Goal: Navigation & Orientation: Find specific page/section

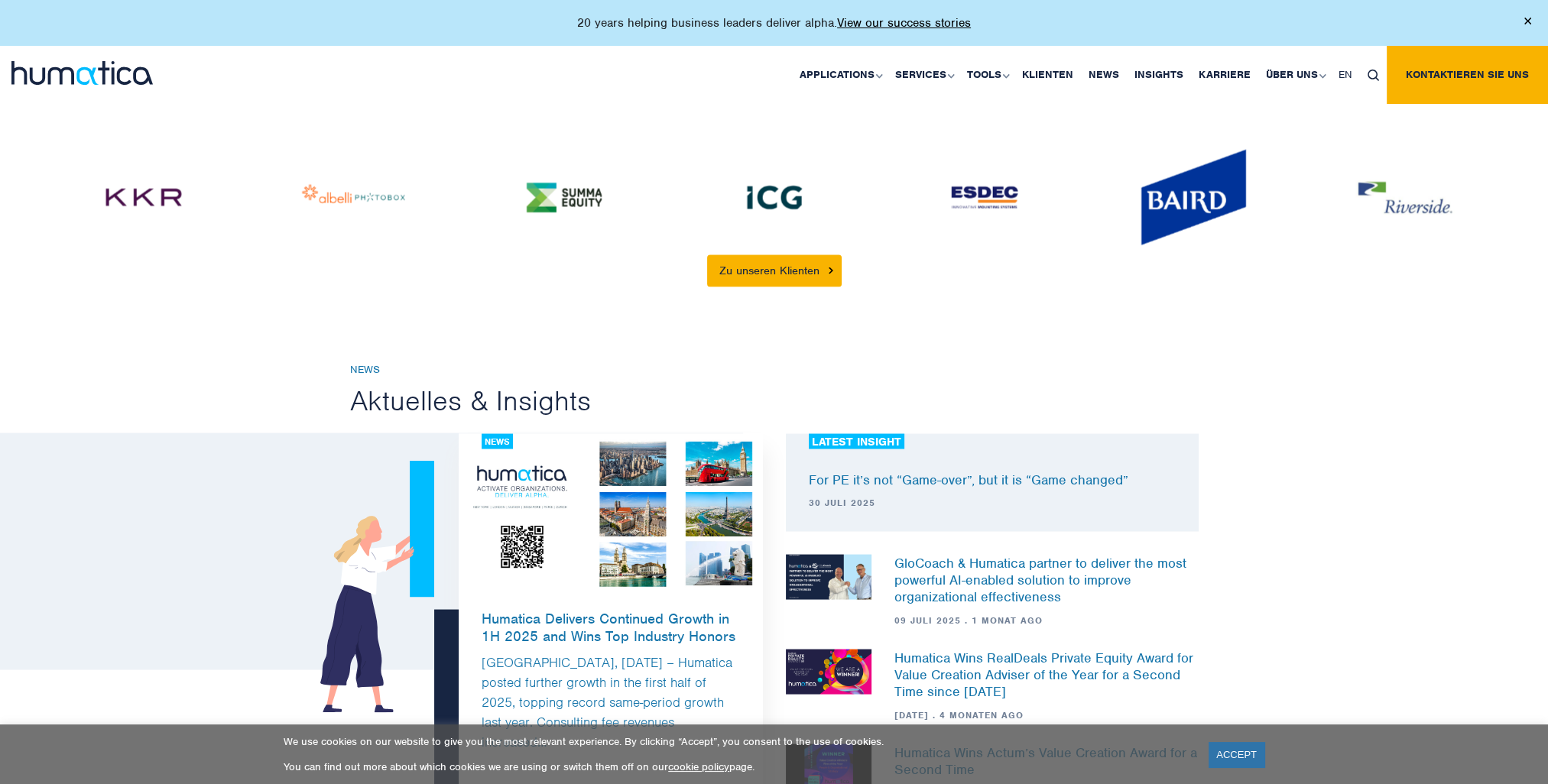
scroll to position [3666, 0]
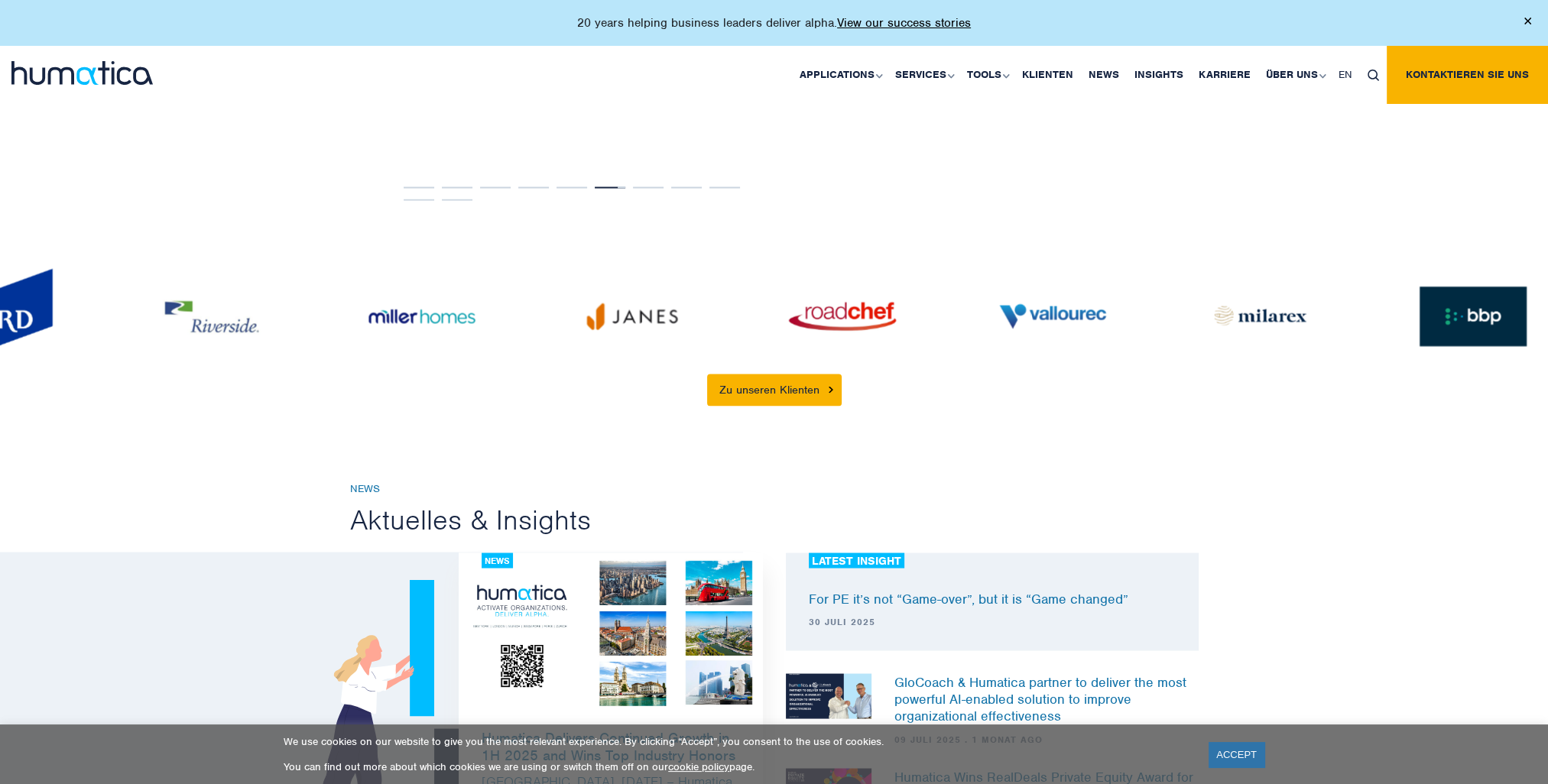
drag, startPoint x: 1211, startPoint y: 299, endPoint x: 22, endPoint y: 344, distance: 1189.9
click at [22, 344] on img at bounding box center [2, 316] width 107 height 96
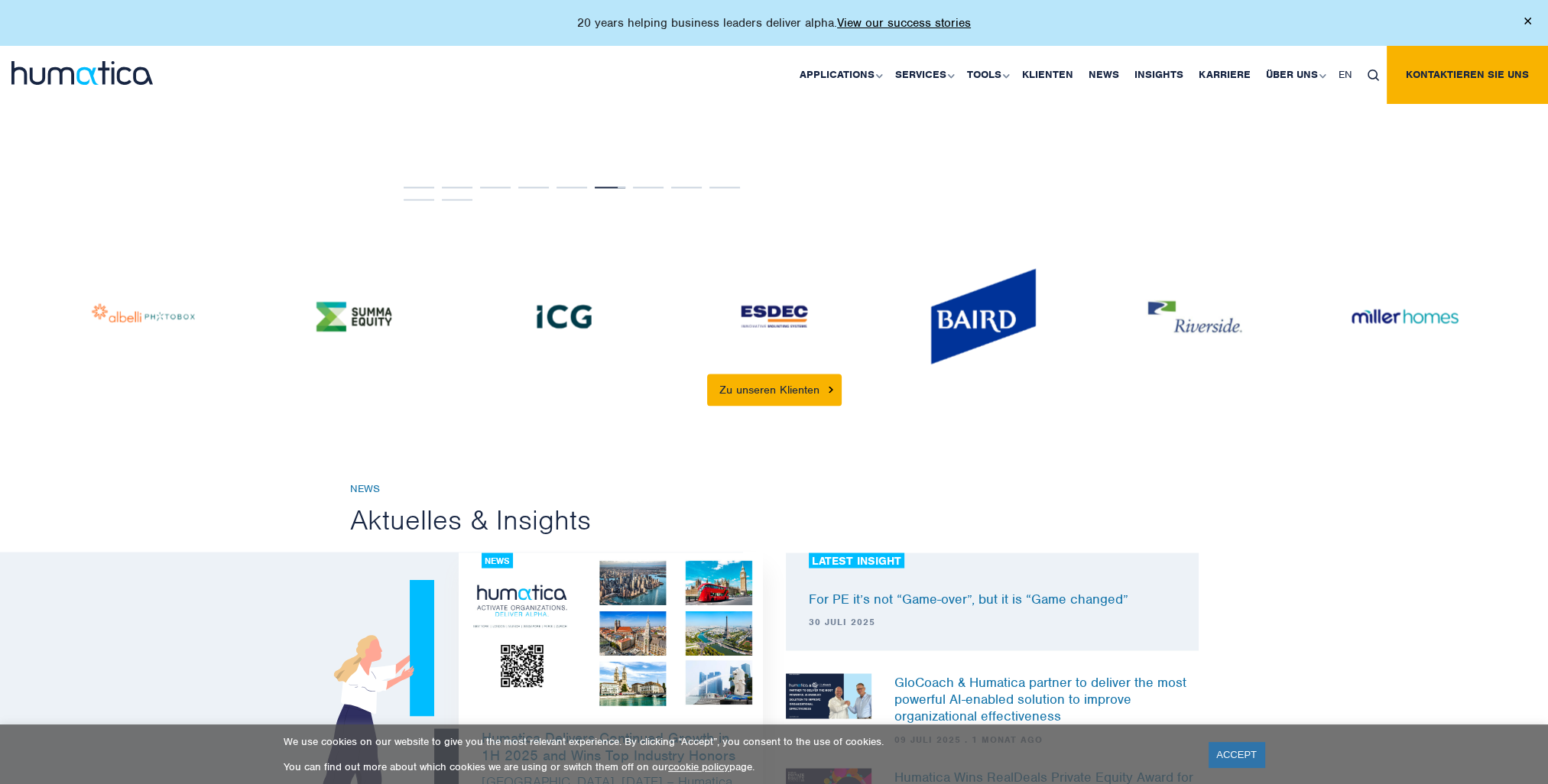
drag, startPoint x: 1321, startPoint y: 289, endPoint x: 897, endPoint y: 295, distance: 424.0
drag, startPoint x: 1120, startPoint y: 285, endPoint x: 526, endPoint y: 302, distance: 594.2
drag, startPoint x: 693, startPoint y: 304, endPoint x: 935, endPoint y: 297, distance: 242.1
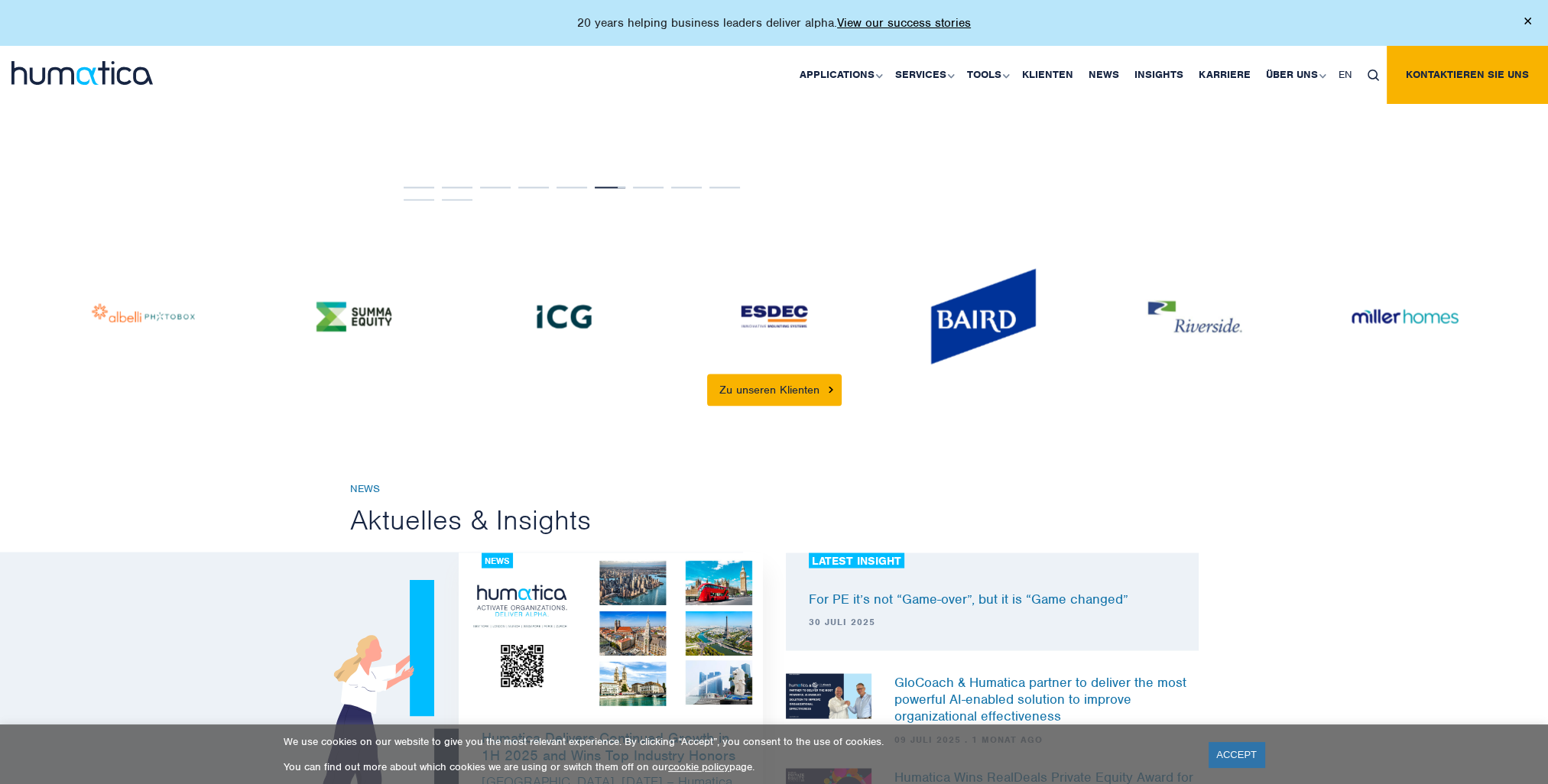
drag, startPoint x: 674, startPoint y: 298, endPoint x: 979, endPoint y: 304, distance: 305.1
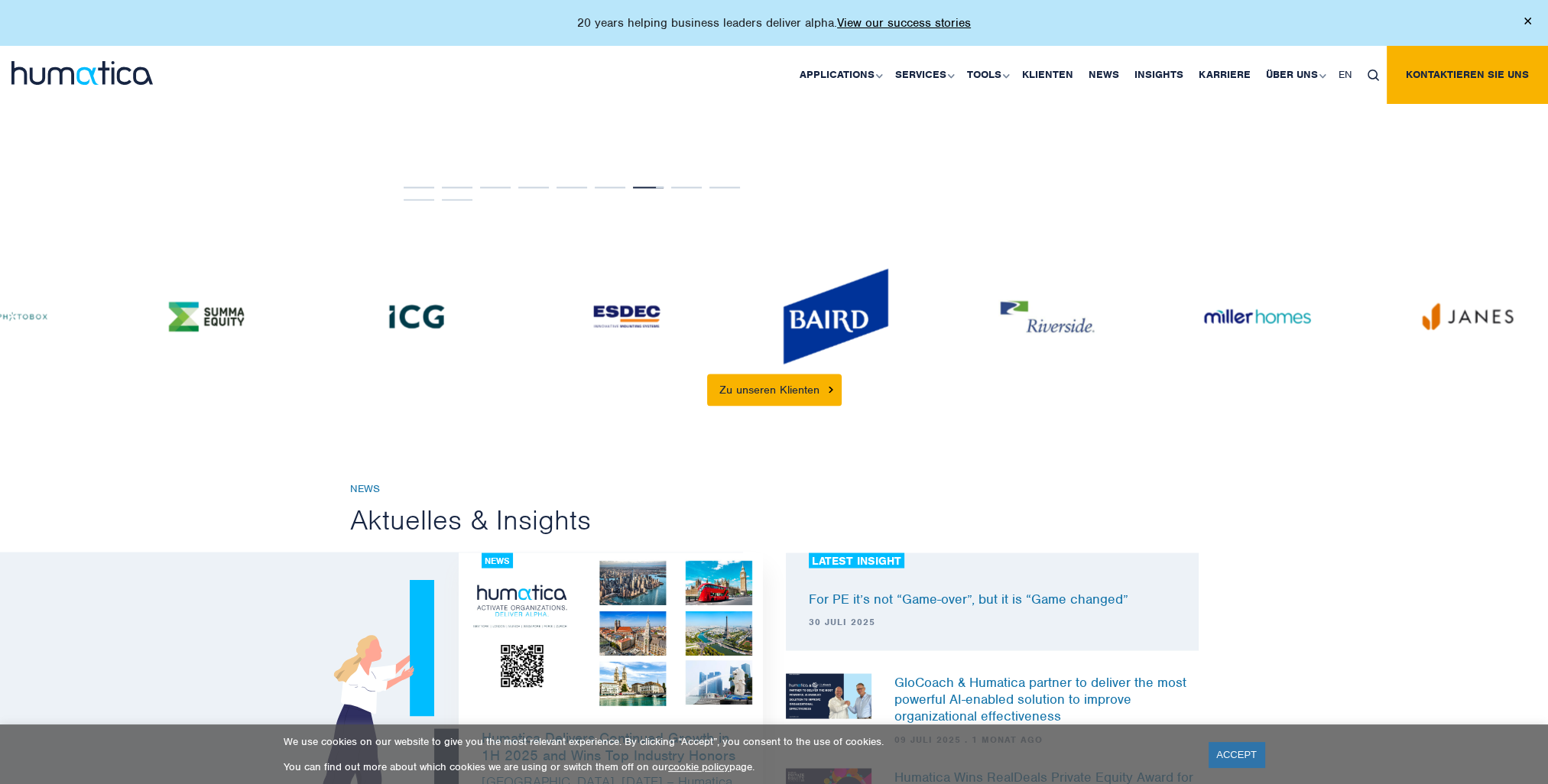
drag, startPoint x: 1040, startPoint y: 311, endPoint x: -3, endPoint y: 315, distance: 1043.0
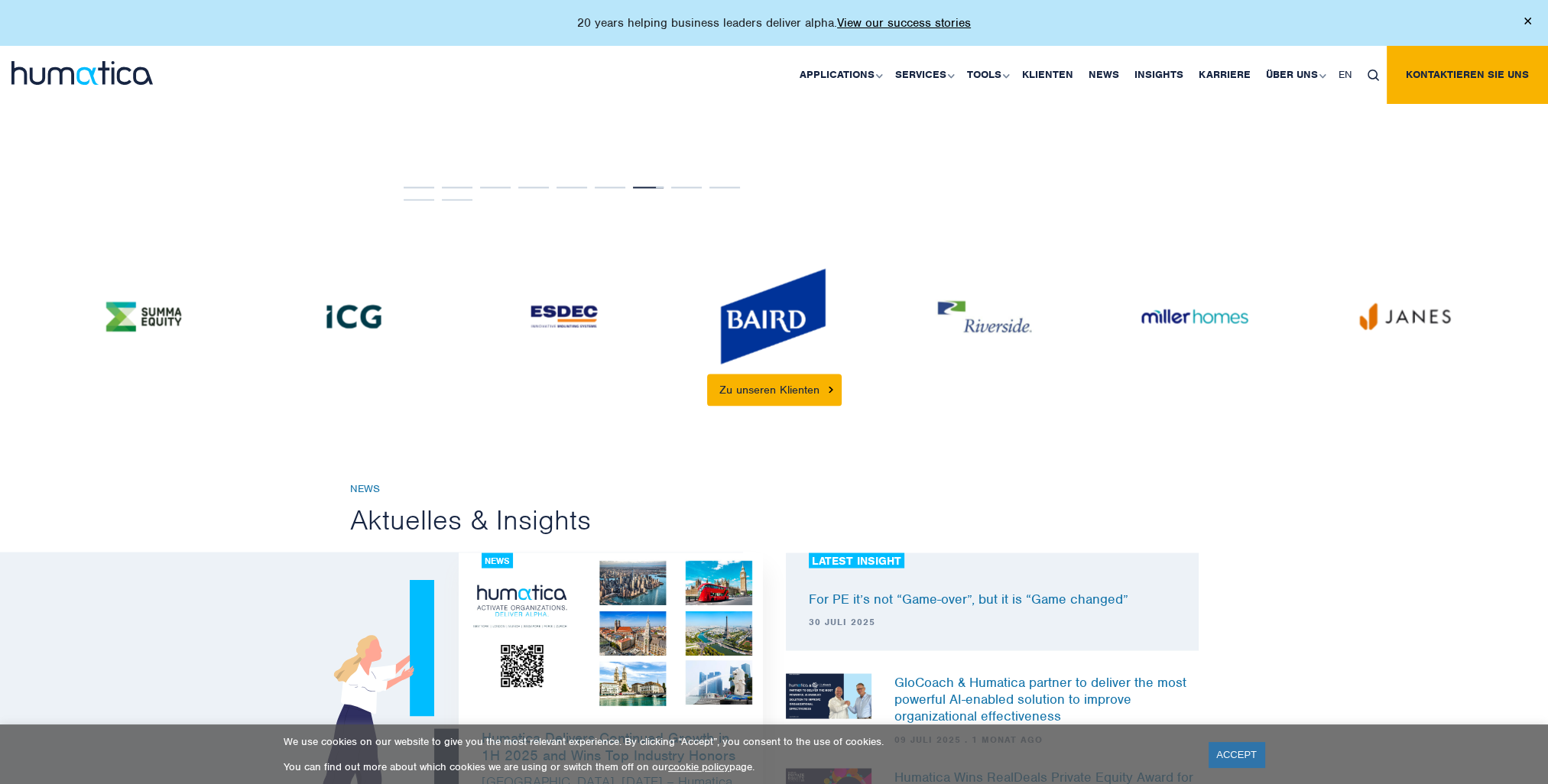
drag, startPoint x: 1412, startPoint y: 289, endPoint x: 929, endPoint y: 318, distance: 483.9
click at [807, 374] on link "Zu unseren Klienten" at bounding box center [774, 390] width 135 height 32
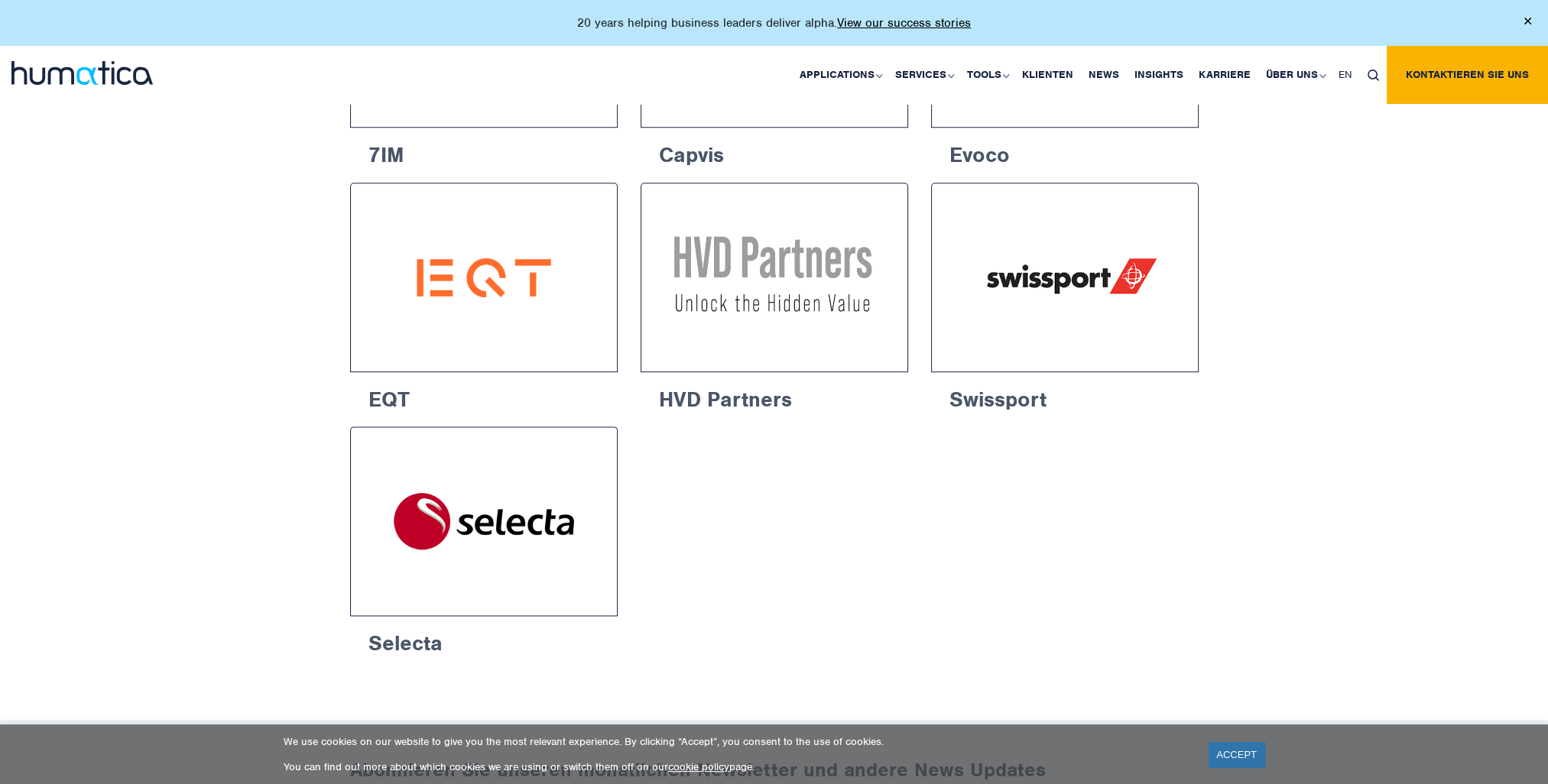
scroll to position [2520, 0]
